Goal: Transaction & Acquisition: Purchase product/service

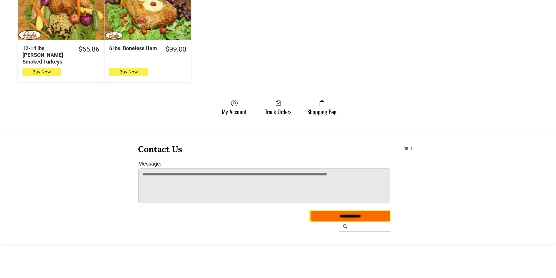
scroll to position [379, 0]
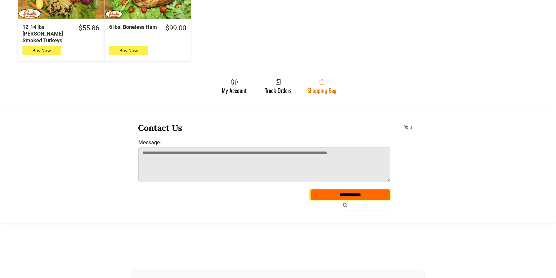
click at [337, 78] on link "Shopping Bag" at bounding box center [321, 85] width 35 height 15
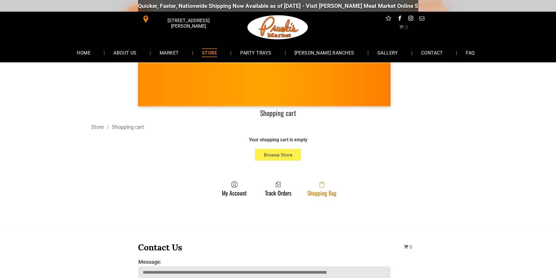
click at [308, 193] on link "Shopping Bag" at bounding box center [321, 188] width 35 height 15
click at [332, 186] on span at bounding box center [321, 184] width 29 height 7
click at [316, 189] on link "Shopping Bag" at bounding box center [321, 188] width 35 height 15
